Goal: Transaction & Acquisition: Download file/media

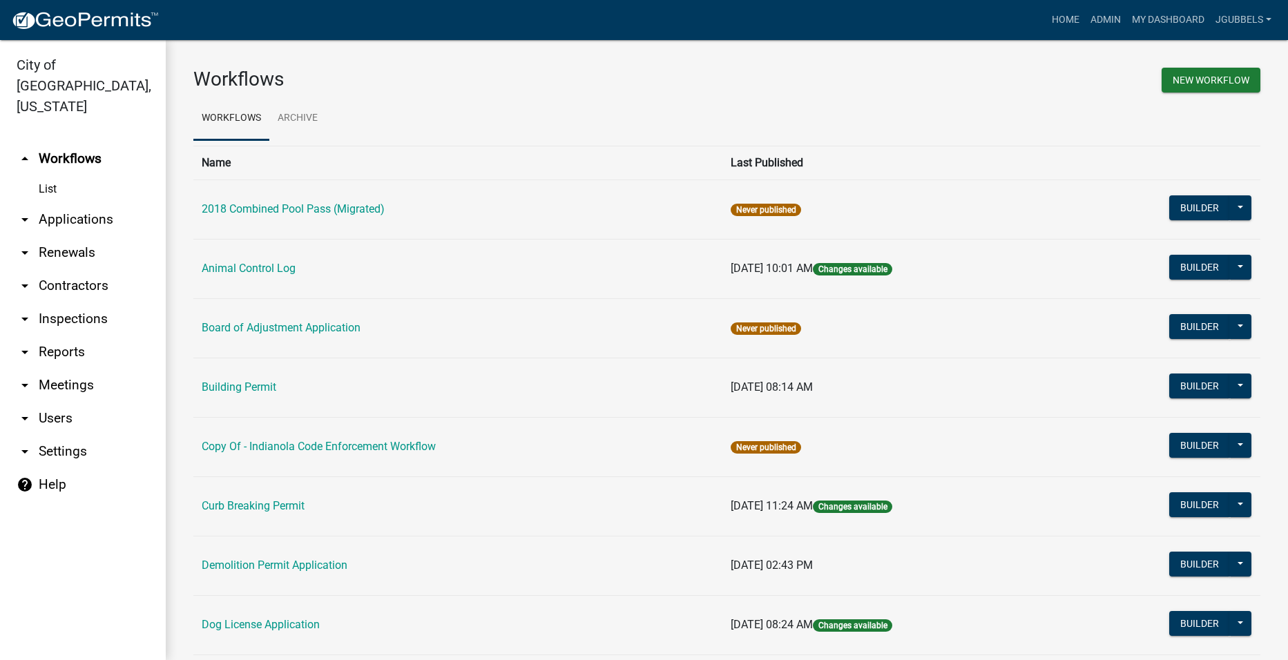
click at [54, 336] on link "arrow_drop_down Reports" at bounding box center [83, 352] width 166 height 33
select select "0: null"
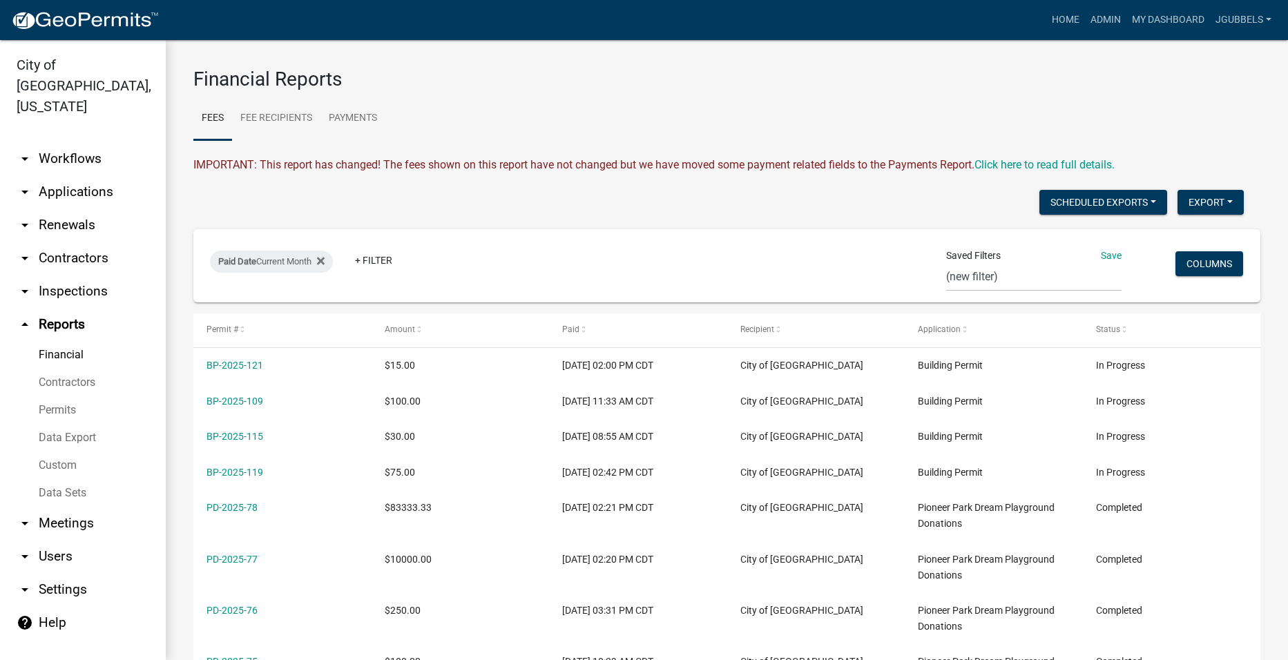
click at [72, 424] on link "Data Export" at bounding box center [83, 438] width 166 height 28
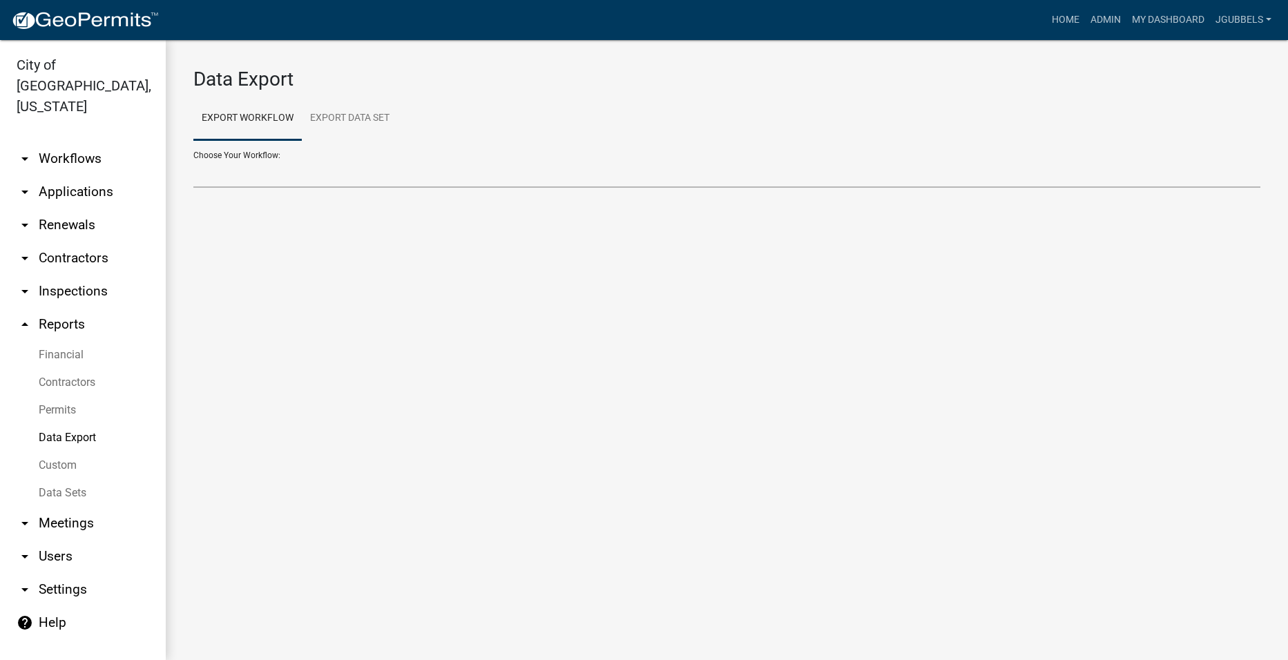
click at [405, 180] on select "2018 Combined Pool Pass (Migrated) Animal Control Log Building Permit Contracto…" at bounding box center [726, 173] width 1067 height 28
select select "10: Object"
click at [193, 159] on select "2018 Combined Pool Pass (Migrated) Animal Control Log Building Permit Contracto…" at bounding box center [726, 173] width 1067 height 28
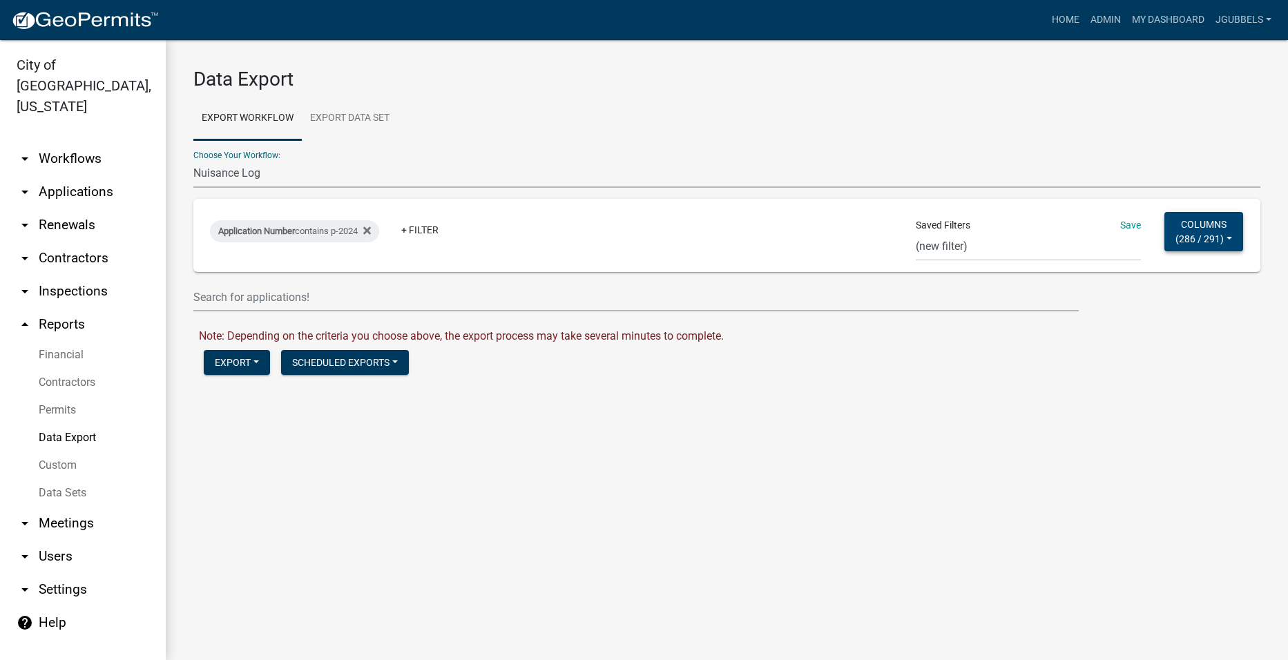
click at [1215, 238] on span "286 / 291" at bounding box center [1199, 238] width 41 height 11
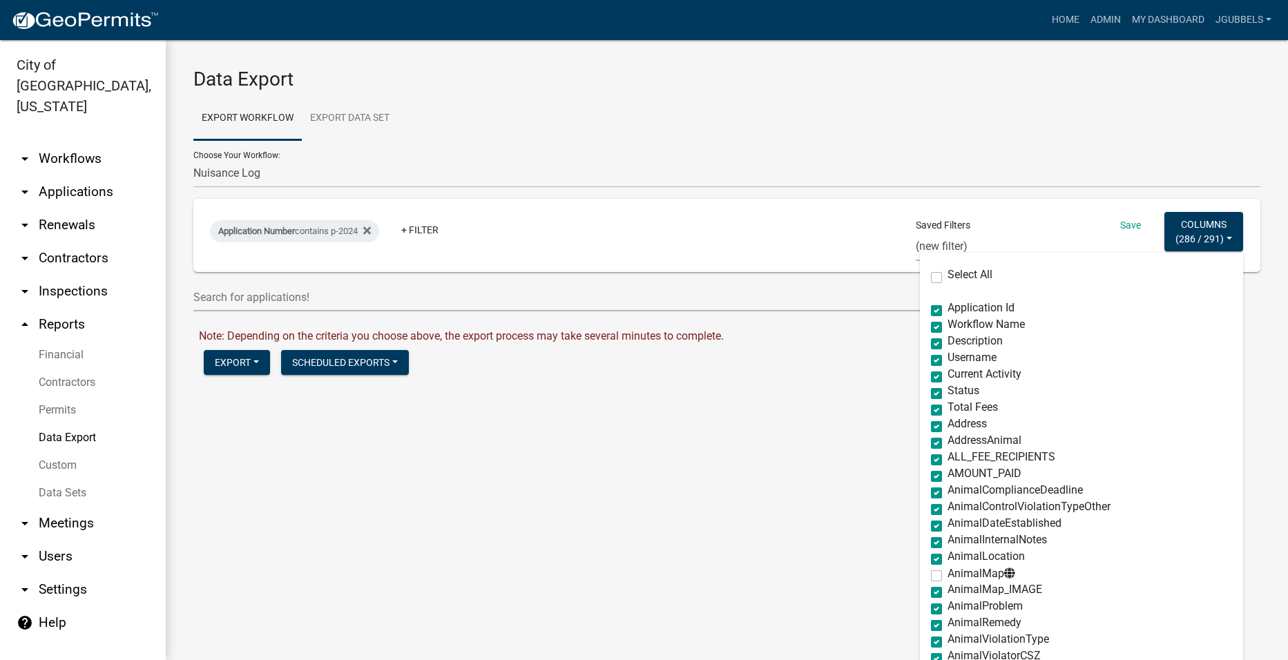
click at [927, 236] on select "Single Pool Pass 2024 Dream Playground Donations Curb Permits Building Permits …" at bounding box center [1028, 247] width 225 height 28
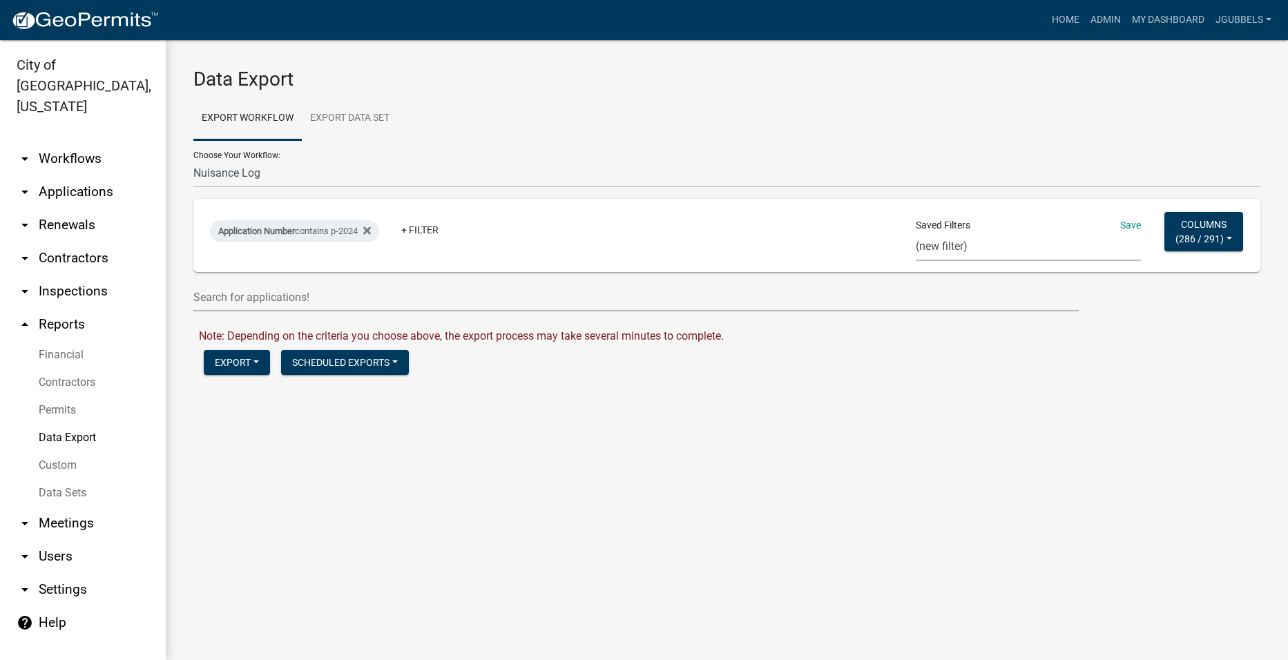
select select "23: d63be010-ceac-4112-8d7e-9b8326c90f73"
click at [916, 233] on select "Single Pool Pass 2024 Dream Playground Donations Curb Permits Building Permits …" at bounding box center [1028, 247] width 225 height 28
click at [253, 366] on button "Export" at bounding box center [237, 362] width 66 height 25
click at [279, 407] on button "Excel Format (.xlsx)" at bounding box center [274, 398] width 141 height 33
click at [255, 385] on link "Download Nuisance Log.xlsx" at bounding box center [270, 391] width 142 height 13
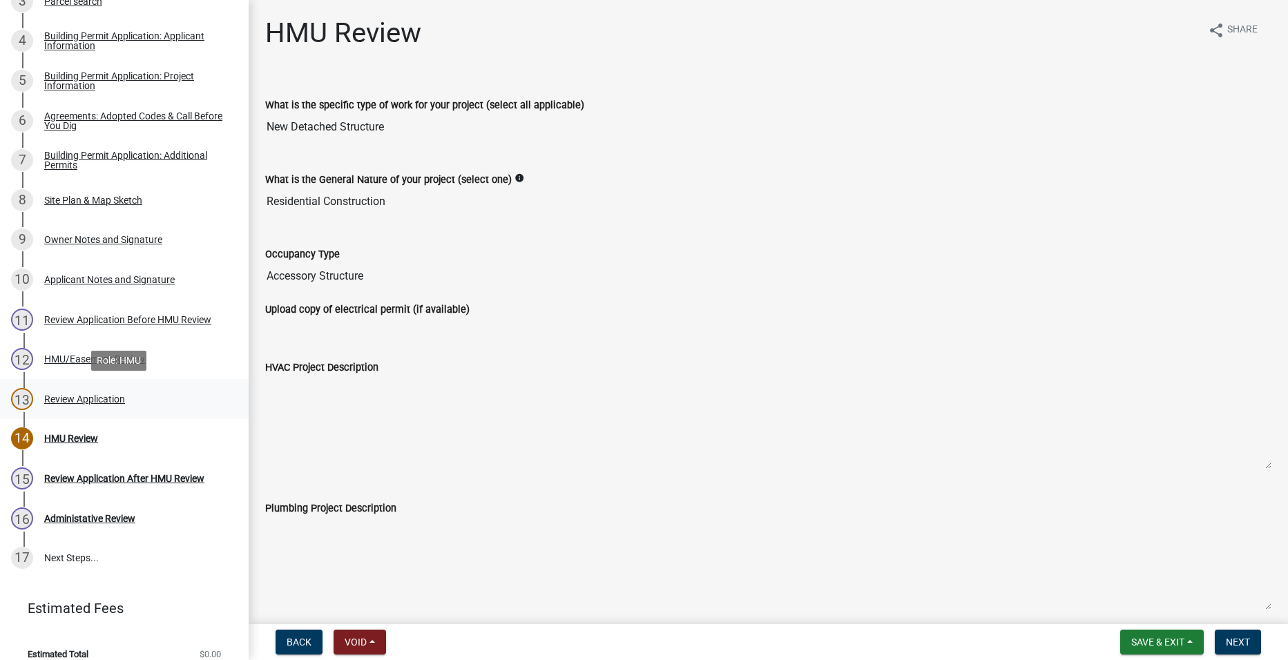
click at [180, 402] on div "13 Review Application" at bounding box center [118, 399] width 215 height 22
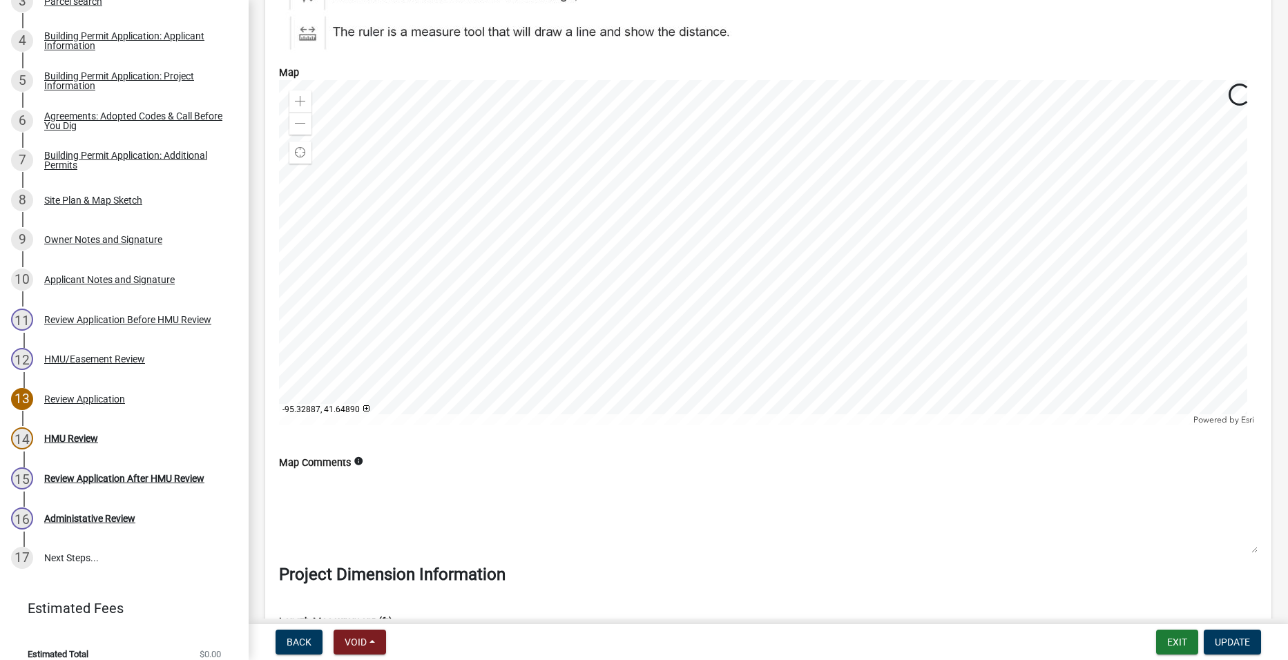
scroll to position [5731, 0]
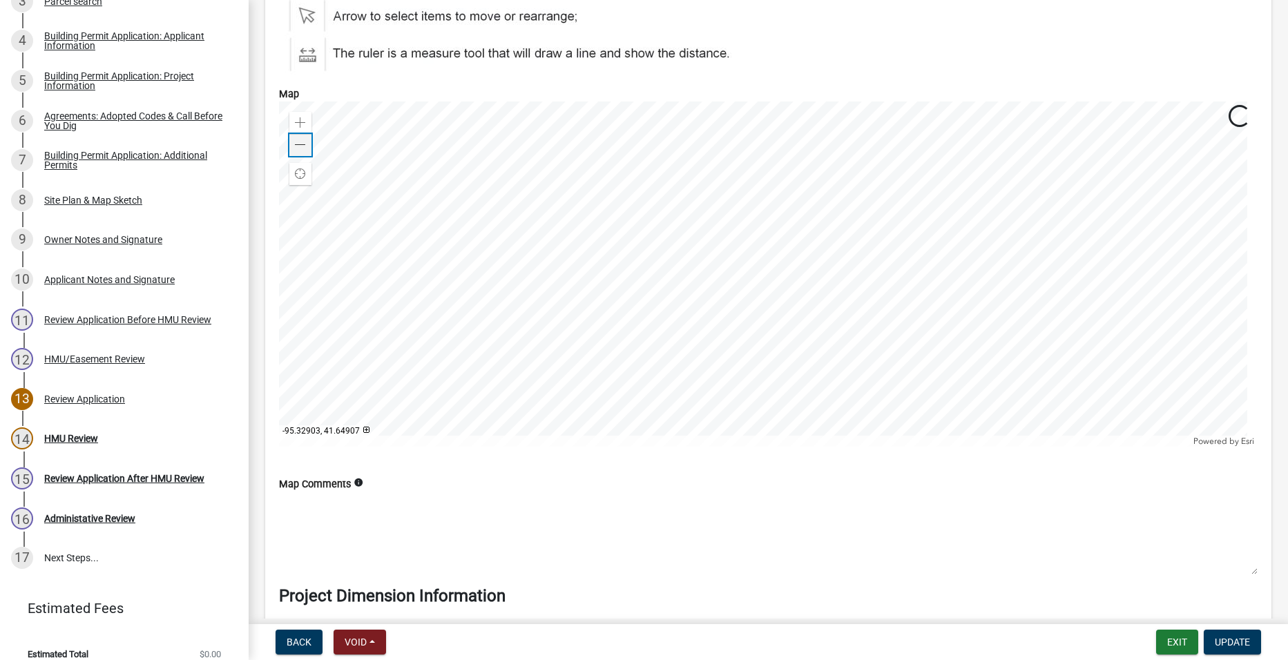
click at [298, 143] on span at bounding box center [300, 144] width 11 height 11
click at [300, 150] on span at bounding box center [300, 144] width 11 height 11
click at [630, 313] on div at bounding box center [768, 273] width 978 height 345
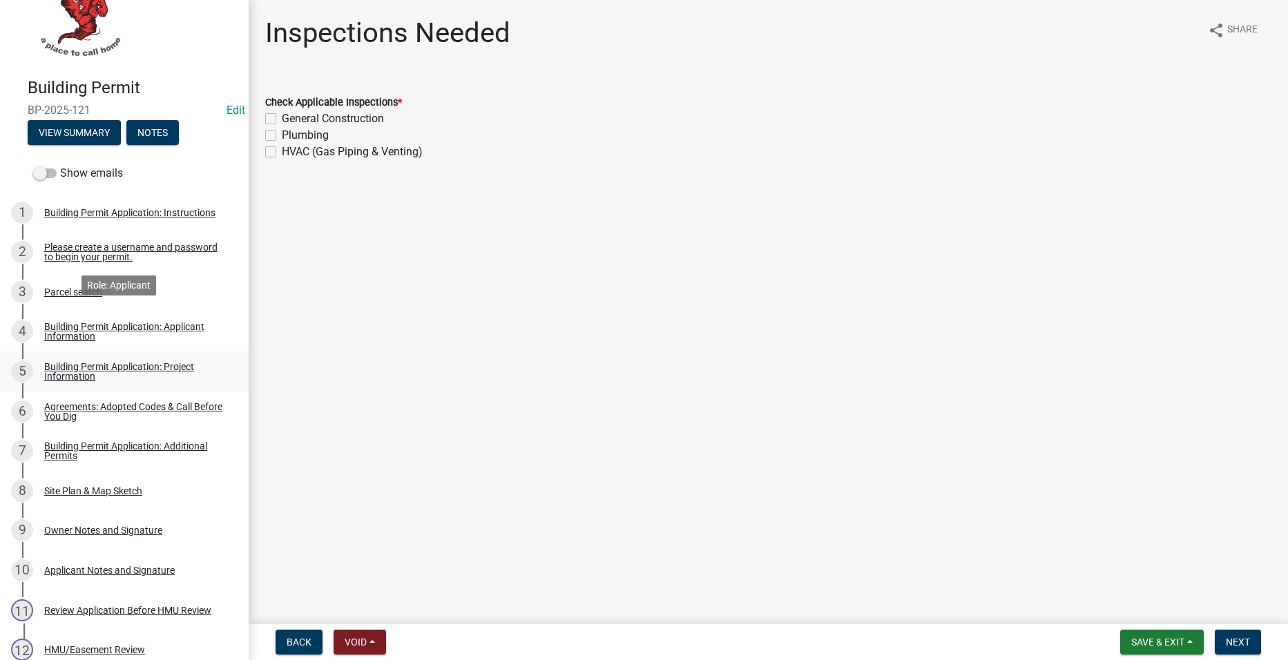
scroll to position [345, 0]
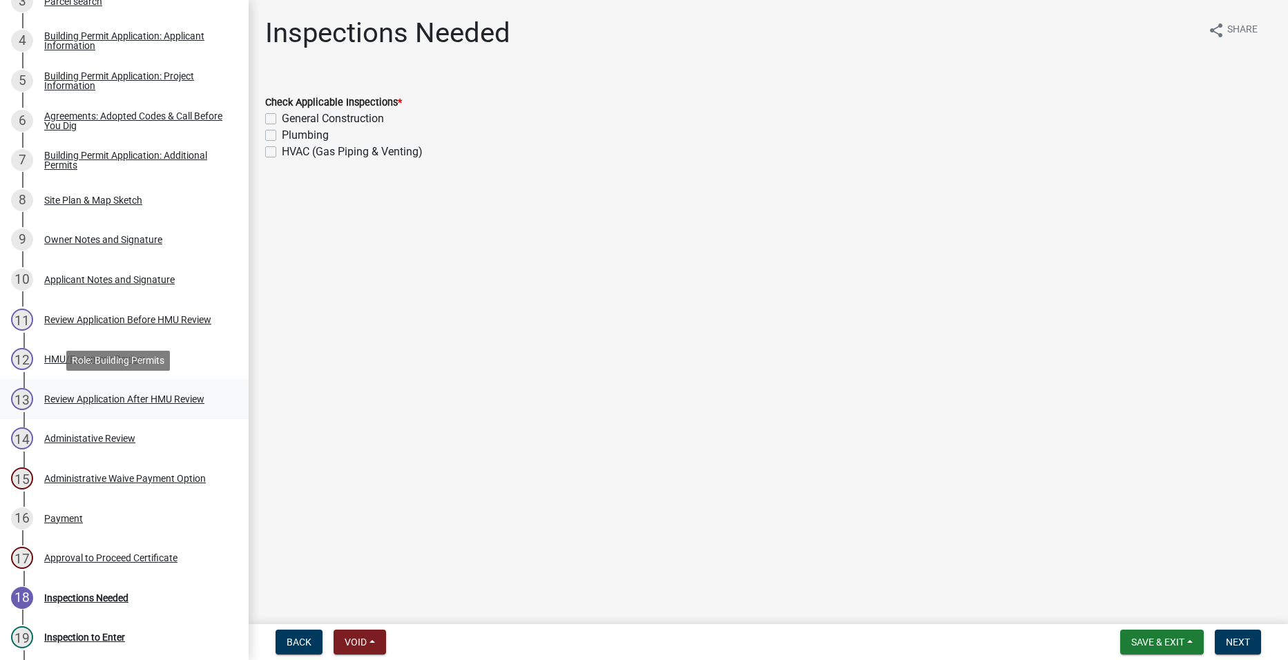
click at [174, 398] on div "Review Application After HMU Review" at bounding box center [124, 399] width 160 height 10
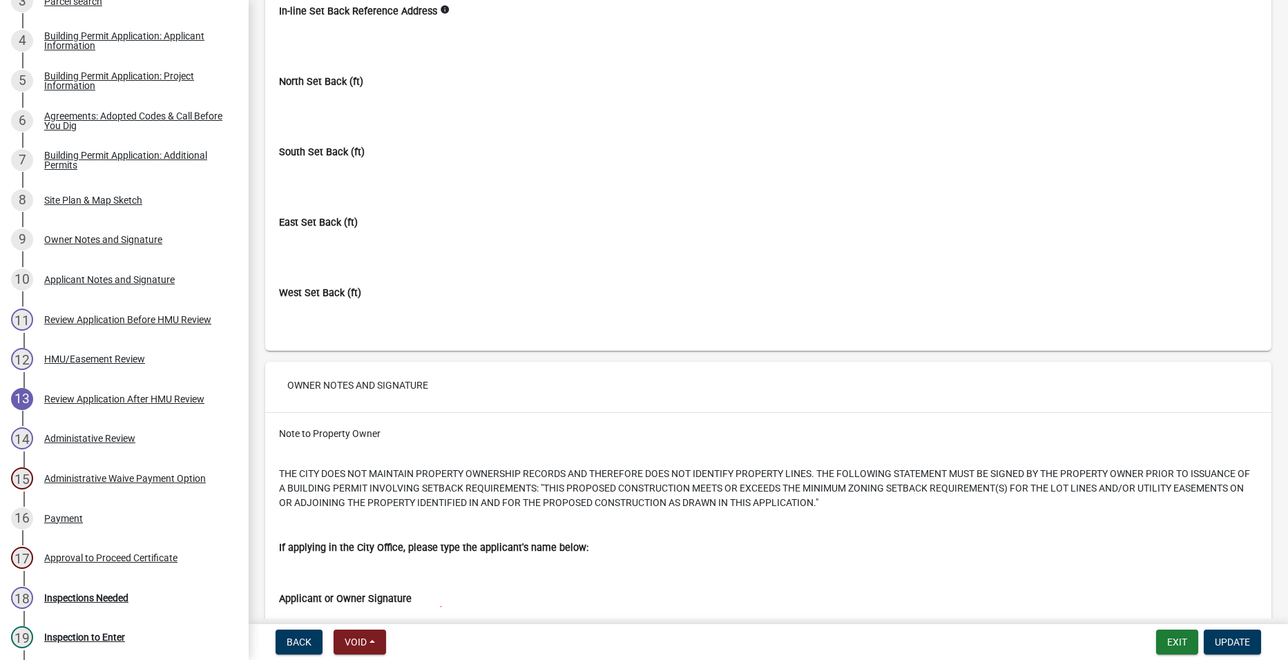
scroll to position [6905, 0]
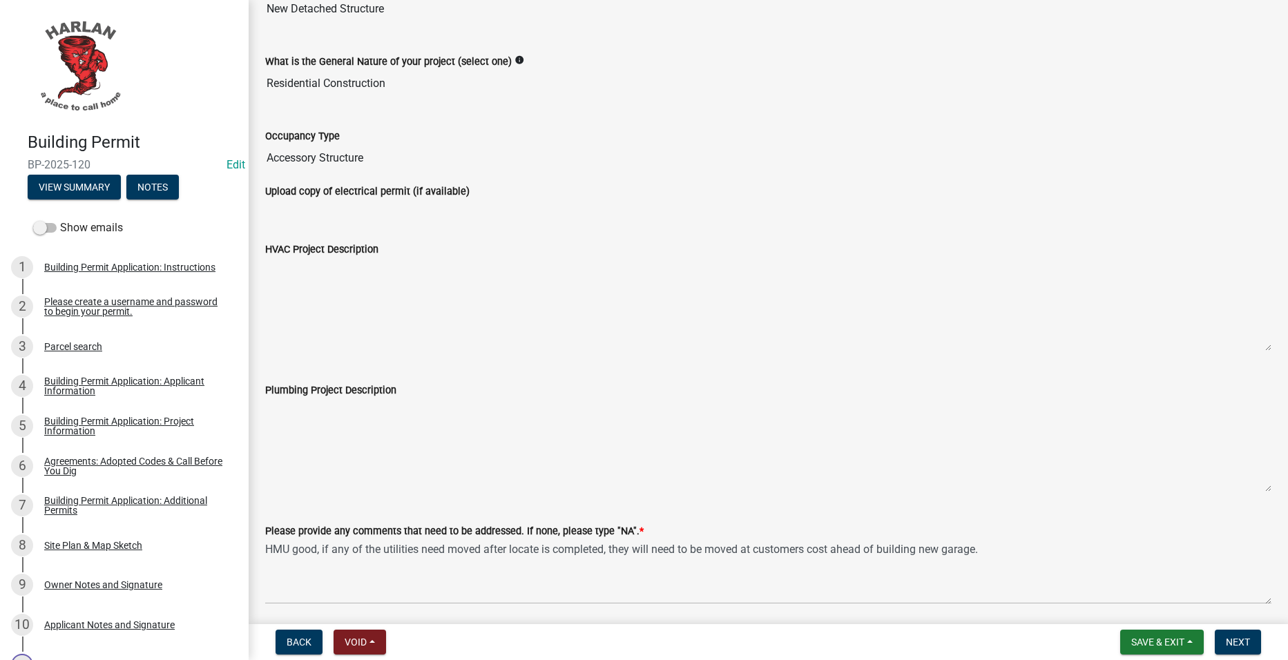
scroll to position [270, 0]
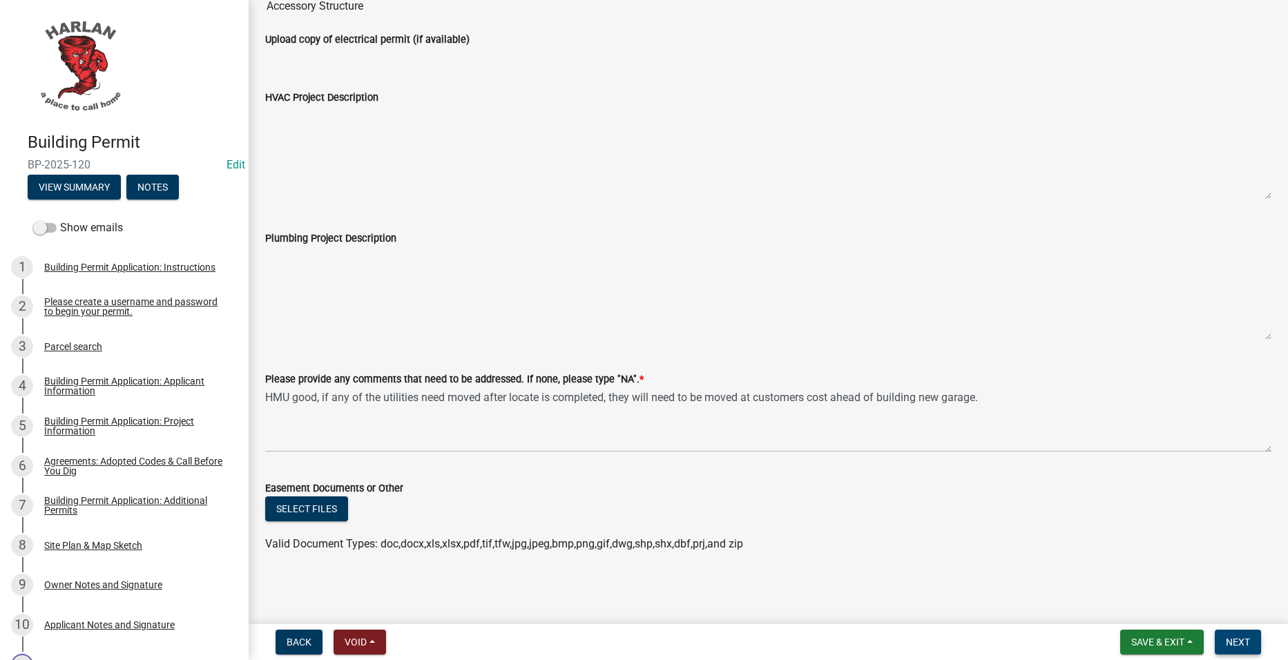
click at [1233, 635] on button "Next" at bounding box center [1238, 642] width 46 height 25
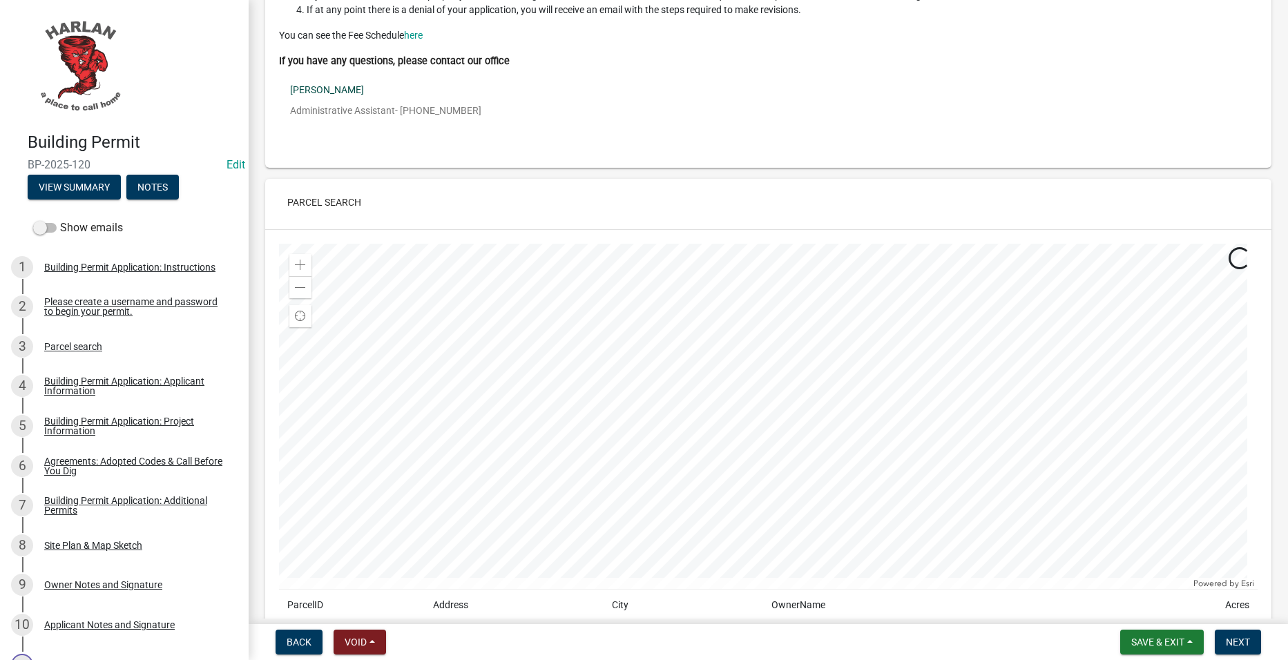
scroll to position [552, 0]
